Goal: Information Seeking & Learning: Learn about a topic

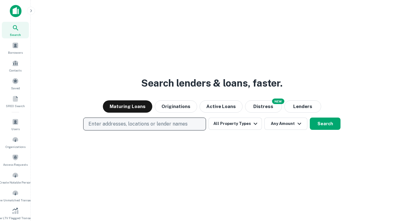
click at [144, 124] on p "Enter addresses, locations or lender names" at bounding box center [137, 123] width 99 height 7
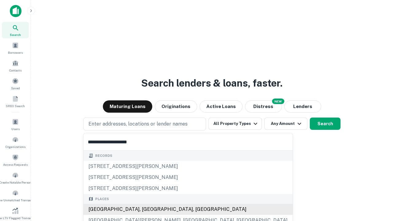
click at [147, 209] on div "[GEOGRAPHIC_DATA], [GEOGRAPHIC_DATA], [GEOGRAPHIC_DATA]" at bounding box center [187, 209] width 209 height 11
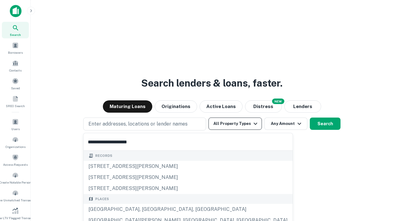
click at [235, 124] on button "All Property Types" at bounding box center [234, 123] width 53 height 12
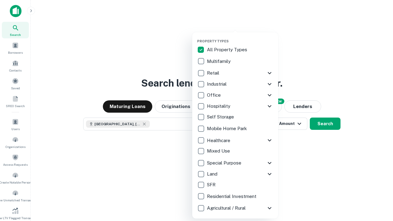
click at [240, 37] on button "button" at bounding box center [240, 37] width 86 height 0
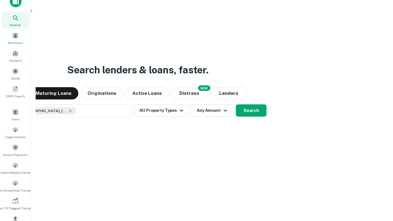
scroll to position [73, 0]
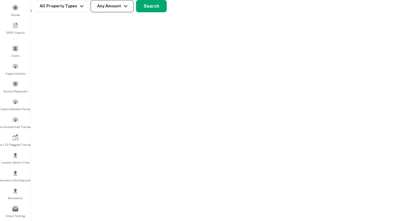
click at [112, 6] on button "Any Amount" at bounding box center [111, 6] width 43 height 12
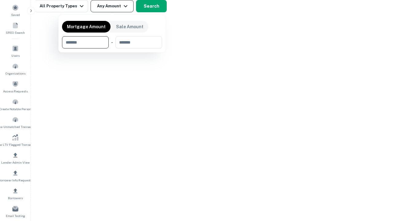
type input "*******"
click at [112, 48] on button "button" at bounding box center [112, 48] width 100 height 0
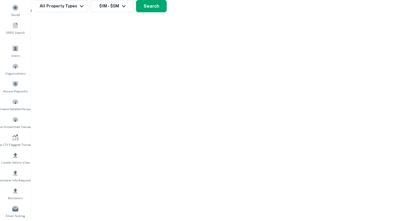
scroll to position [3, 113]
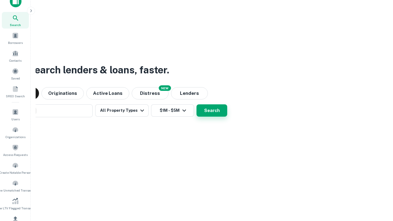
click at [196, 104] on button "Search" at bounding box center [211, 110] width 31 height 12
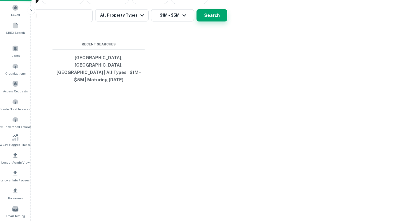
scroll to position [20, 174]
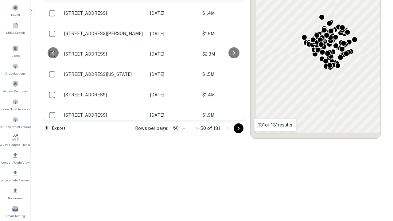
click at [178, 128] on body "Search Borrowers Contacts Saved SREO Search Users Organizations Access Requests…" at bounding box center [196, 37] width 393 height 221
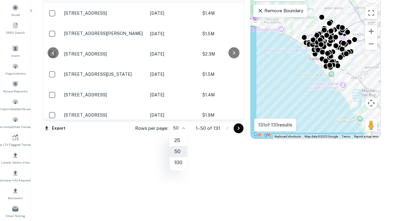
click at [178, 141] on li "25" at bounding box center [178, 140] width 18 height 11
type input "**"
